Goal: Complete application form

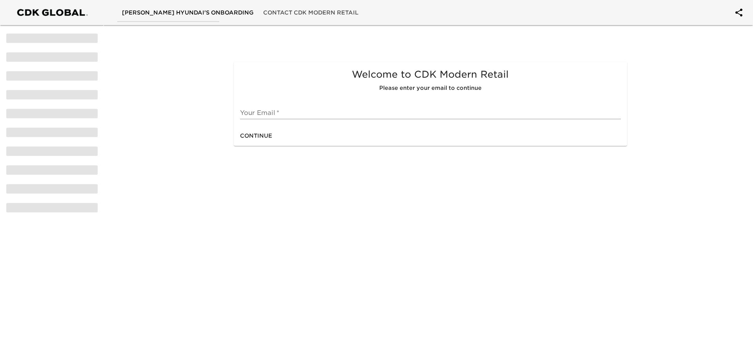
click at [280, 113] on input "text" at bounding box center [430, 113] width 380 height 13
type input "[EMAIL_ADDRESS][DOMAIN_NAME]"
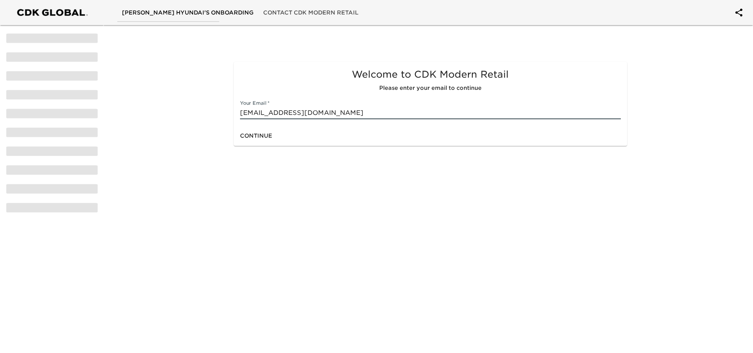
click at [269, 131] on span "Continue" at bounding box center [256, 136] width 32 height 10
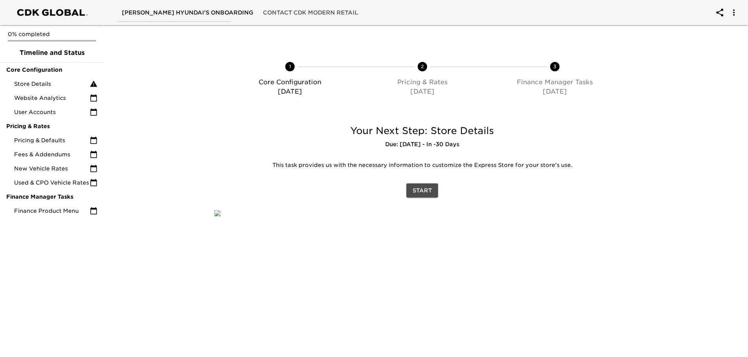
click at [426, 194] on span "Start" at bounding box center [422, 191] width 19 height 10
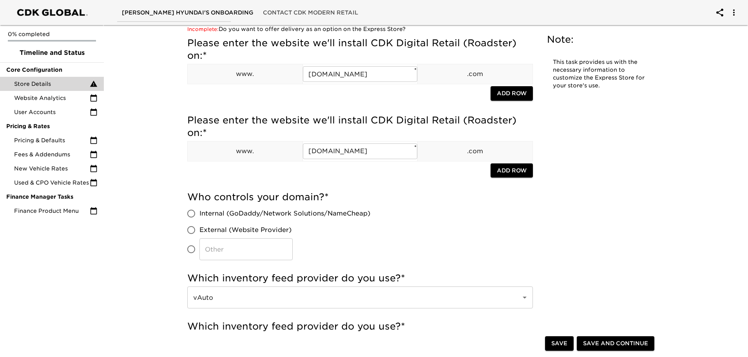
scroll to position [118, 0]
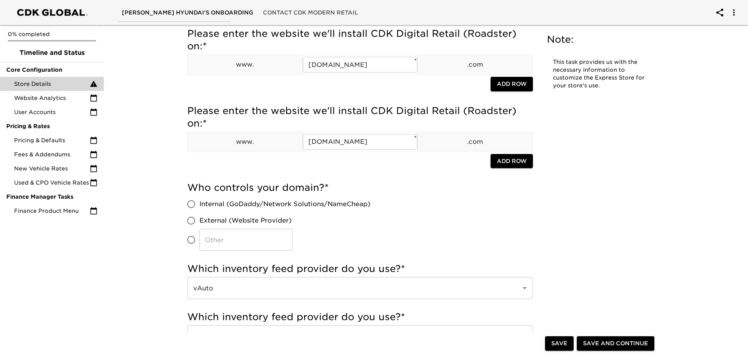
click at [305, 205] on span "Internal (GoDaddy/Network Solutions/NameCheap)" at bounding box center [285, 204] width 171 height 9
click at [200, 205] on input "Internal (GoDaddy/Network Solutions/NameCheap)" at bounding box center [191, 204] width 16 height 16
radio input "true"
click at [283, 221] on span "External (Website Provider)" at bounding box center [246, 220] width 92 height 9
click at [200, 221] on input "External (Website Provider)" at bounding box center [191, 220] width 16 height 16
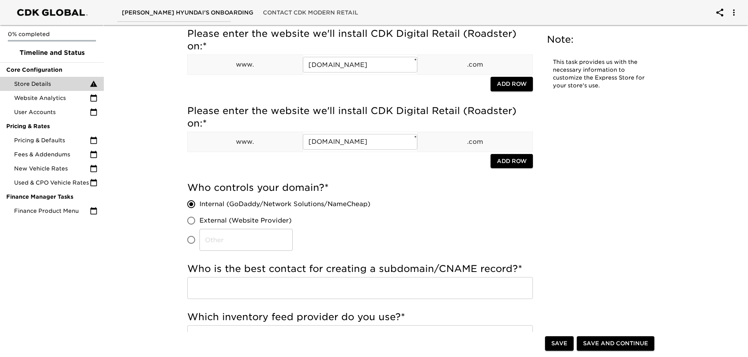
radio input "true"
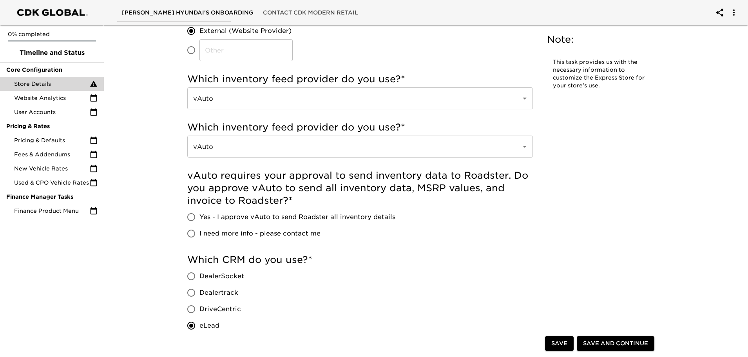
scroll to position [314, 0]
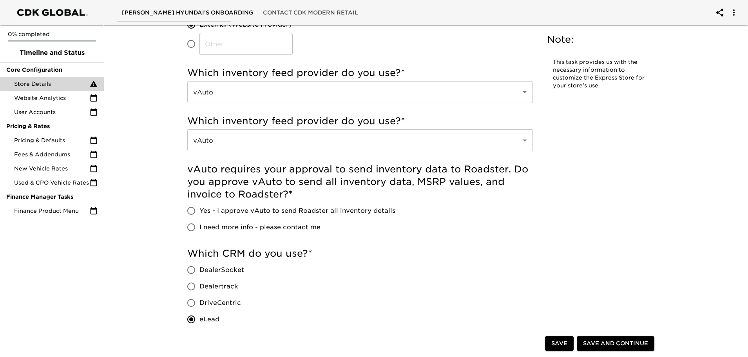
click at [321, 212] on span "Yes - I approve vAuto to send Roadster all inventory details" at bounding box center [298, 210] width 196 height 9
click at [200, 212] on input "Yes - I approve vAuto to send Roadster all inventory details" at bounding box center [191, 211] width 16 height 16
radio input "true"
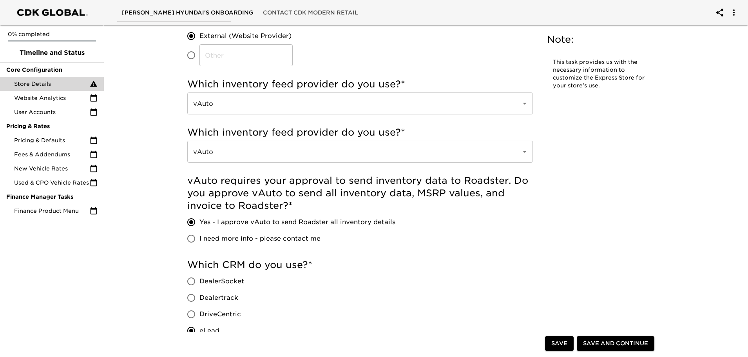
scroll to position [0, 0]
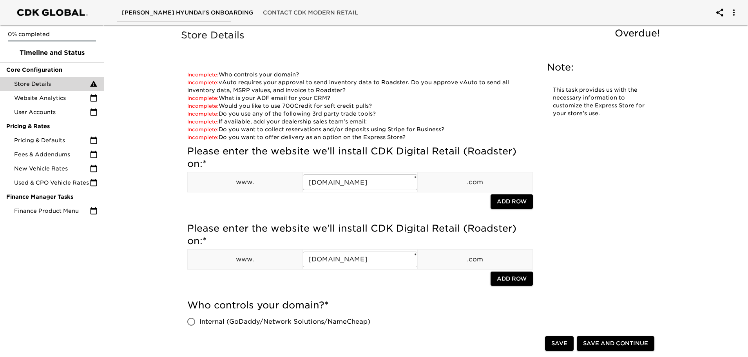
click at [258, 73] on link "Incomplete: Who controls your domain?" at bounding box center [243, 74] width 112 height 6
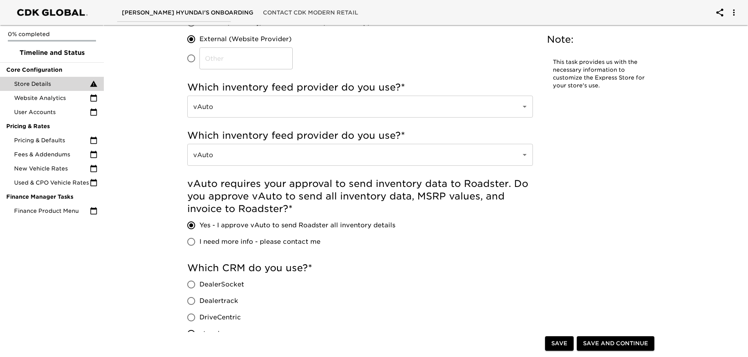
scroll to position [274, 0]
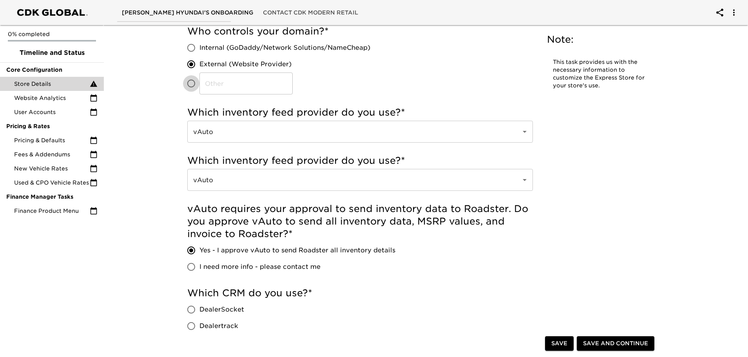
drag, startPoint x: 195, startPoint y: 82, endPoint x: 206, endPoint y: 80, distance: 11.1
click at [194, 82] on input "​" at bounding box center [191, 83] width 16 height 16
radio input "true"
click at [230, 81] on input "​" at bounding box center [246, 84] width 93 height 22
click at [254, 83] on input "​" at bounding box center [246, 84] width 93 height 22
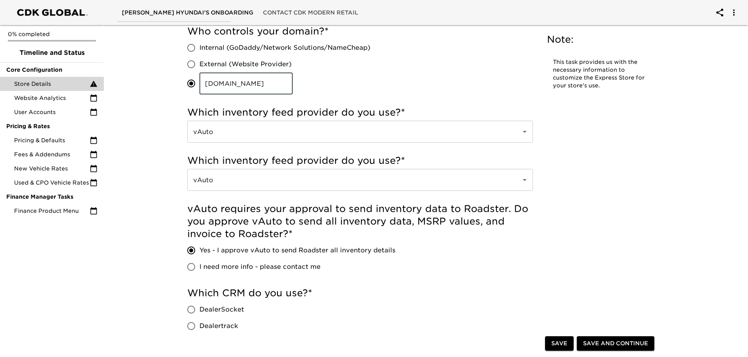
type input "[DOMAIN_NAME]"
click at [389, 88] on div "Who controls your domain? * Internal (GoDaddy/Network Solutions/NameCheap) Exte…" at bounding box center [360, 59] width 346 height 69
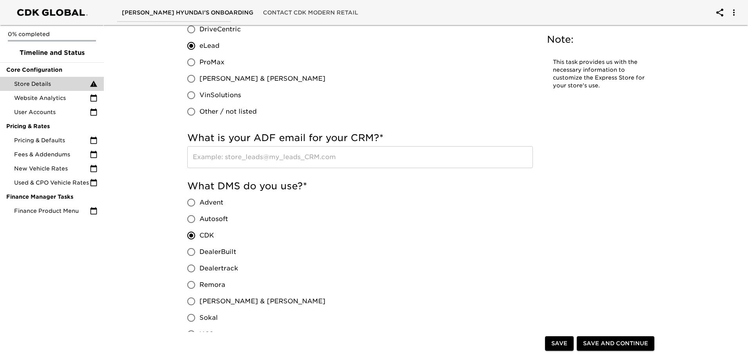
scroll to position [588, 0]
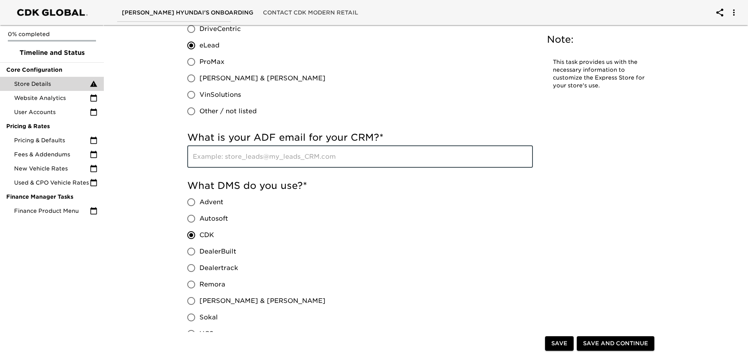
click at [337, 155] on input "text" at bounding box center [360, 157] width 346 height 22
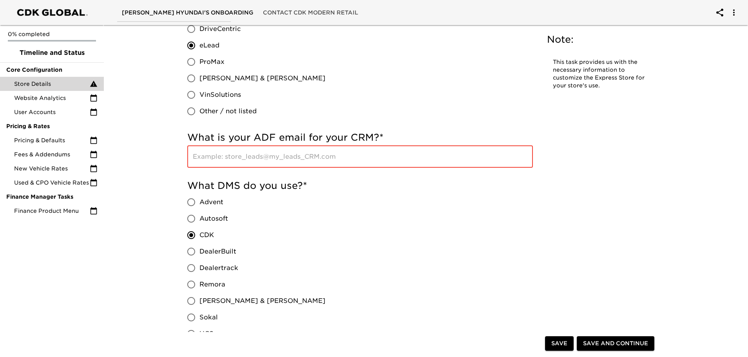
paste input "[DOMAIN_NAME]"
type input "[DOMAIN_NAME]"
click at [390, 151] on input "[DOMAIN_NAME]" at bounding box center [360, 157] width 346 height 22
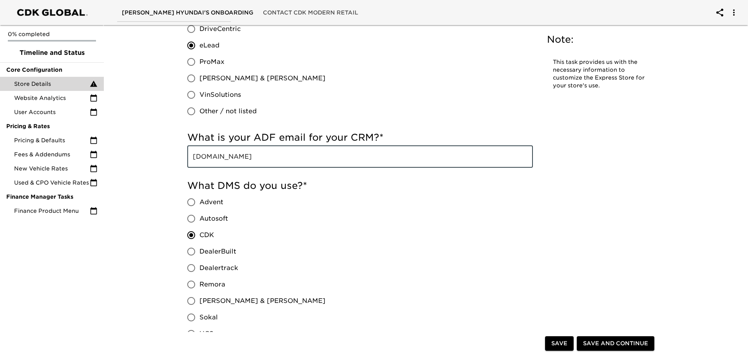
click at [390, 151] on input "[DOMAIN_NAME]" at bounding box center [360, 157] width 346 height 22
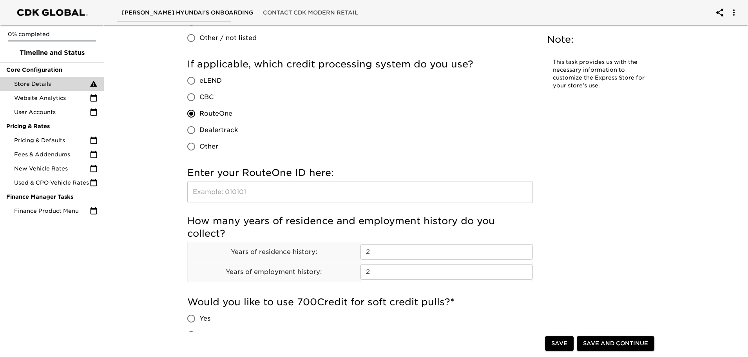
scroll to position [940, 0]
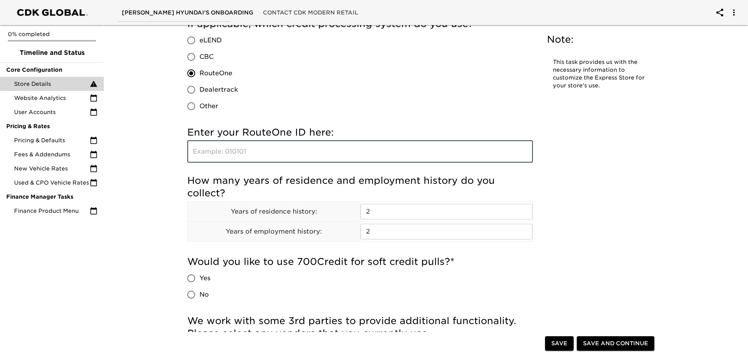
click at [328, 147] on input "text" at bounding box center [360, 152] width 346 height 22
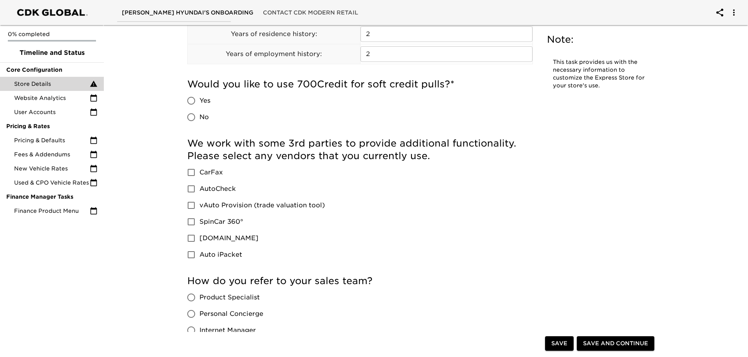
scroll to position [1136, 0]
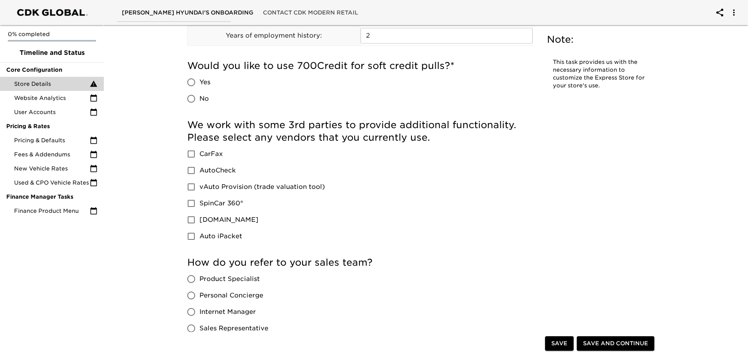
click at [203, 78] on span "Yes" at bounding box center [205, 82] width 11 height 9
click at [200, 78] on input "Yes" at bounding box center [191, 82] width 16 height 16
radio input "true"
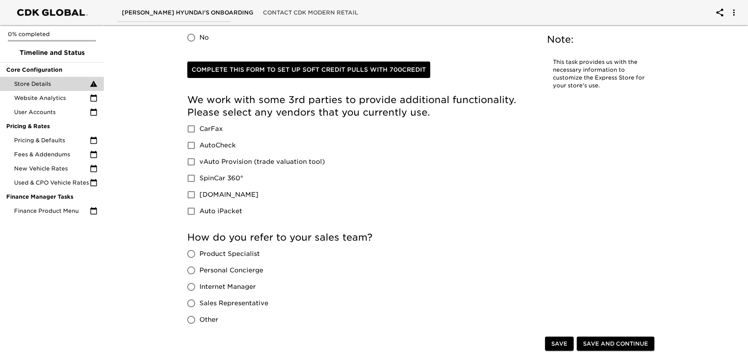
scroll to position [1215, 0]
